Goal: Information Seeking & Learning: Learn about a topic

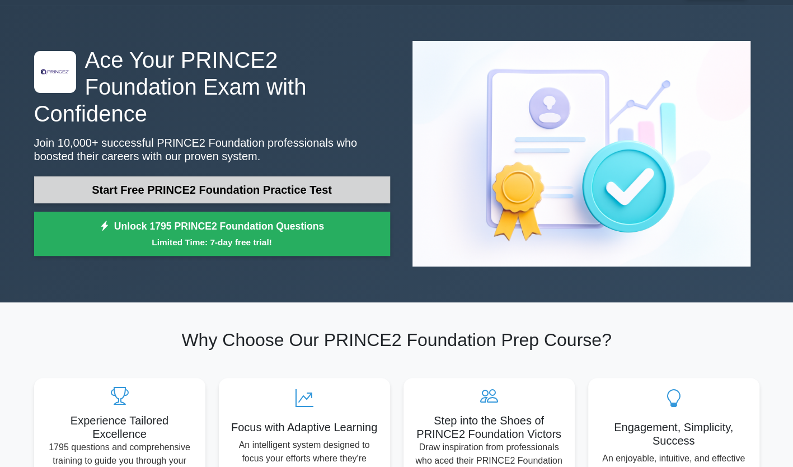
scroll to position [31, 0]
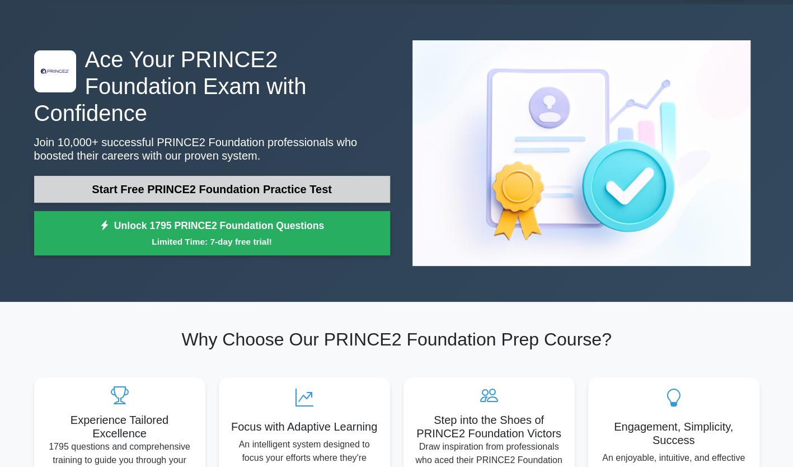
click at [299, 176] on link "Start Free PRINCE2 Foundation Practice Test" at bounding box center [212, 189] width 356 height 27
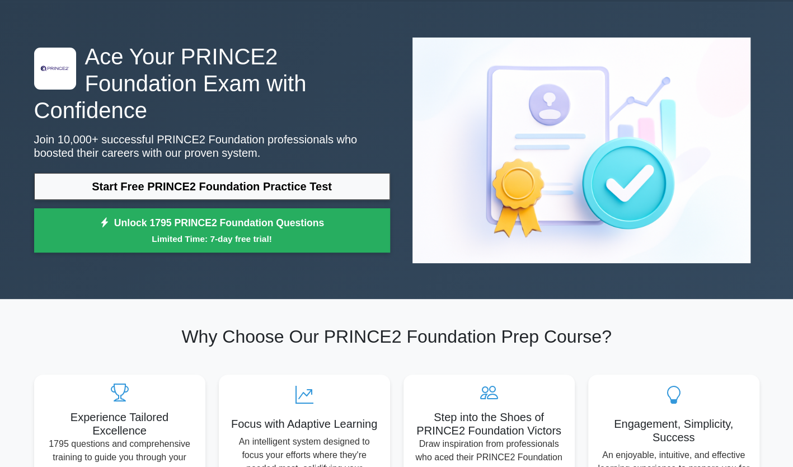
scroll to position [0, 0]
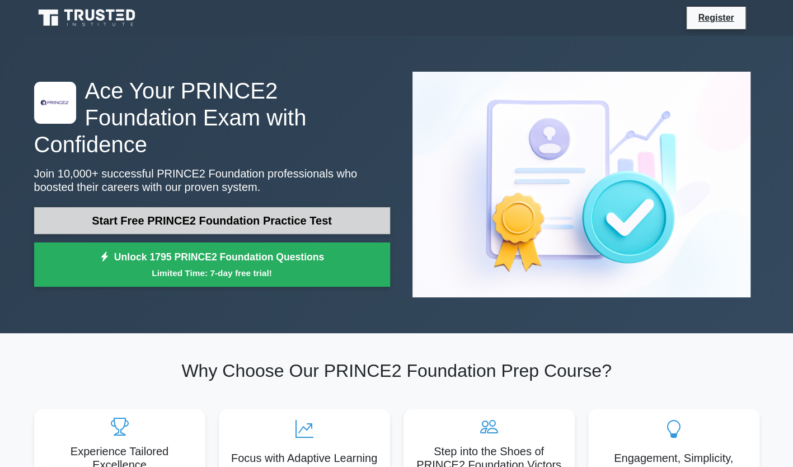
click at [274, 207] on link "Start Free PRINCE2 Foundation Practice Test" at bounding box center [212, 220] width 356 height 27
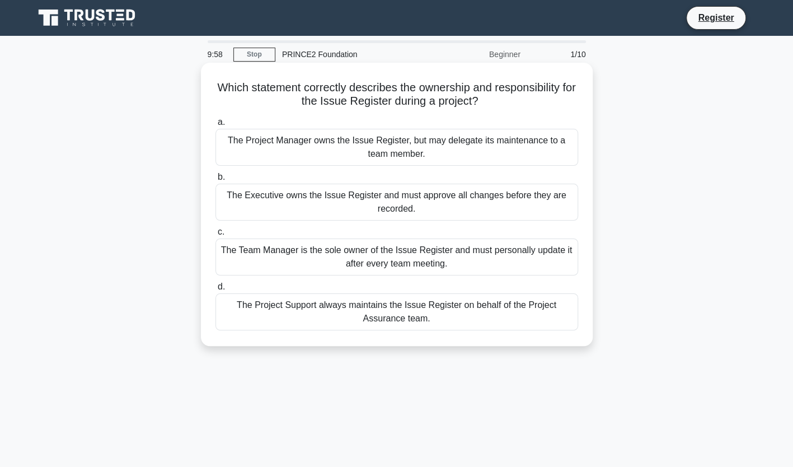
click at [382, 99] on h5 "Which statement correctly describes the ownership and responsibility for the Is…" at bounding box center [396, 95] width 365 height 28
click at [399, 206] on div "The Executive owns the Issue Register and must approve all changes before they …" at bounding box center [397, 202] width 363 height 37
click at [216, 181] on input "b. The Executive owns the Issue Register and must approve all changes before th…" at bounding box center [216, 177] width 0 height 7
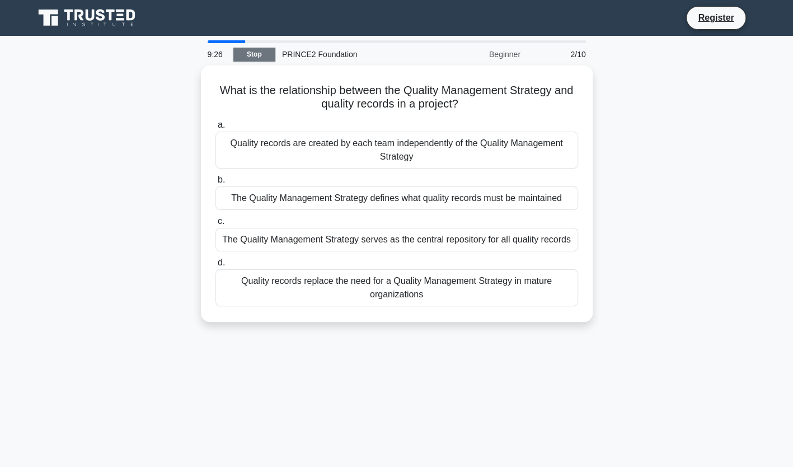
click at [264, 58] on link "Stop" at bounding box center [254, 55] width 42 height 14
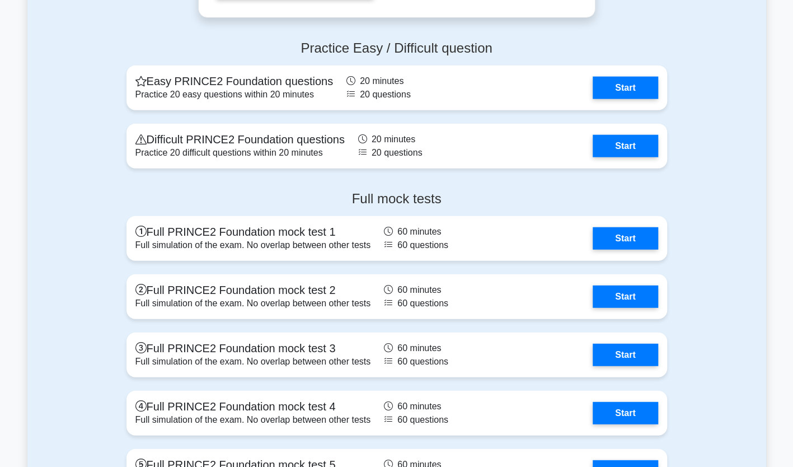
click at [275, 274] on div "Full mock tests Full PRINCE2 Foundation mock test 1 Full simulation of the exam…" at bounding box center [397, 344] width 554 height 325
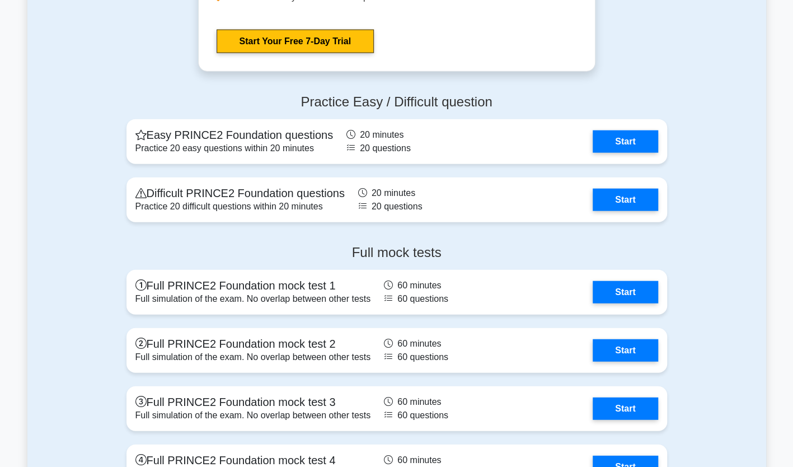
scroll to position [1421, 0]
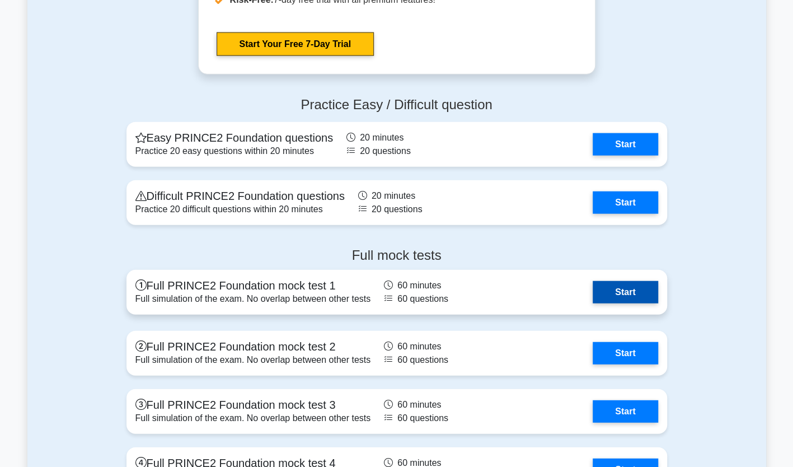
click at [608, 281] on link "Start" at bounding box center [625, 292] width 65 height 22
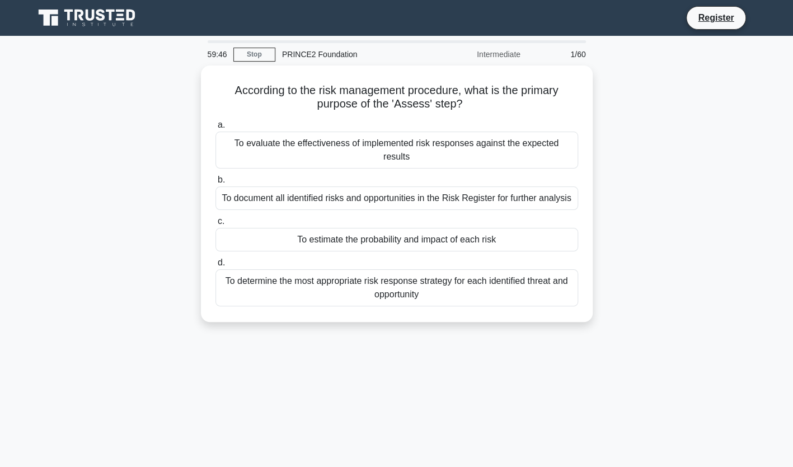
click at [506, 58] on div "Intermediate" at bounding box center [478, 54] width 98 height 22
click at [289, 48] on div "PRINCE2 Foundation" at bounding box center [352, 54] width 154 height 22
